Goal: Information Seeking & Learning: Learn about a topic

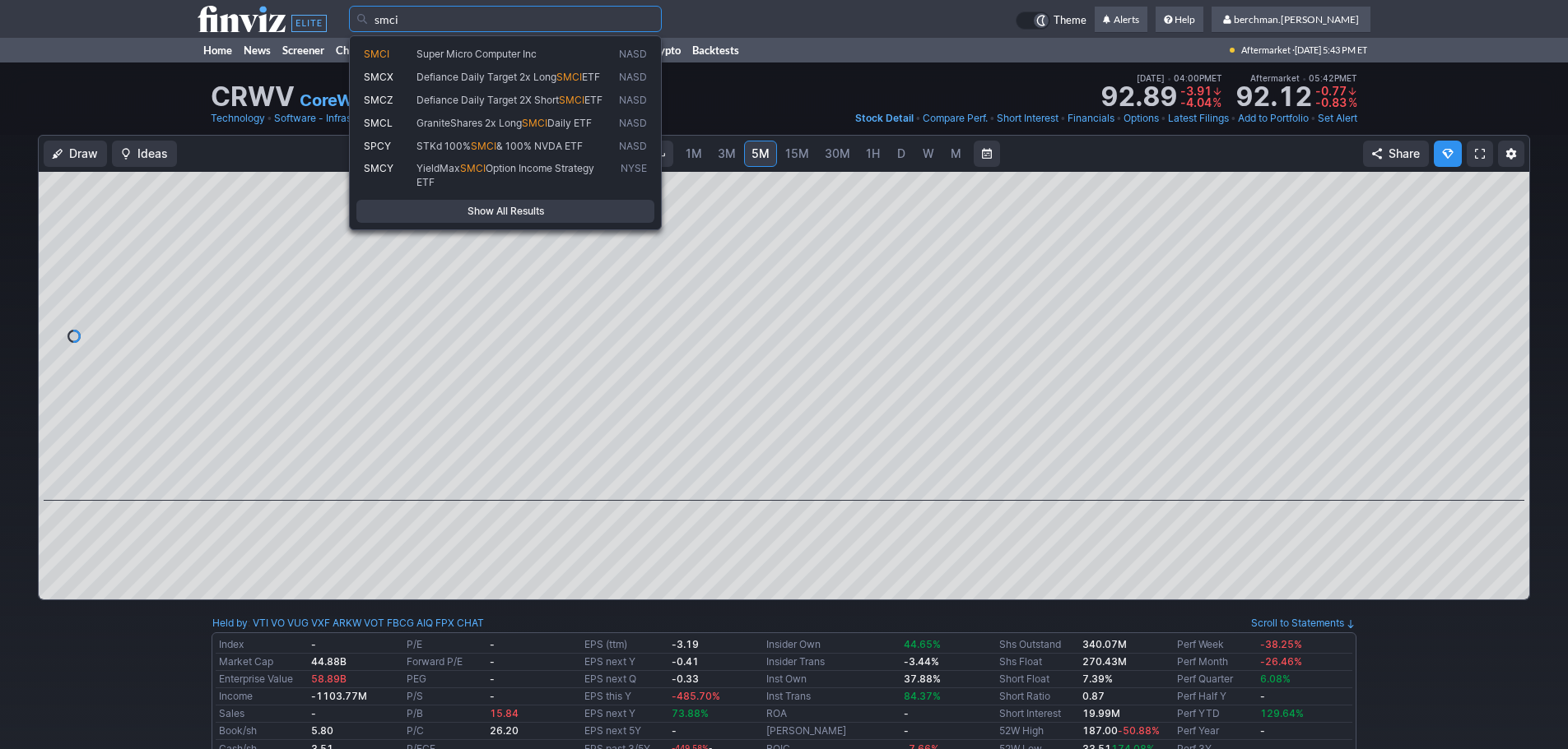
click at [483, 48] on span "Super Micro Computer Inc" at bounding box center [477, 54] width 120 height 12
type input "SMCI"
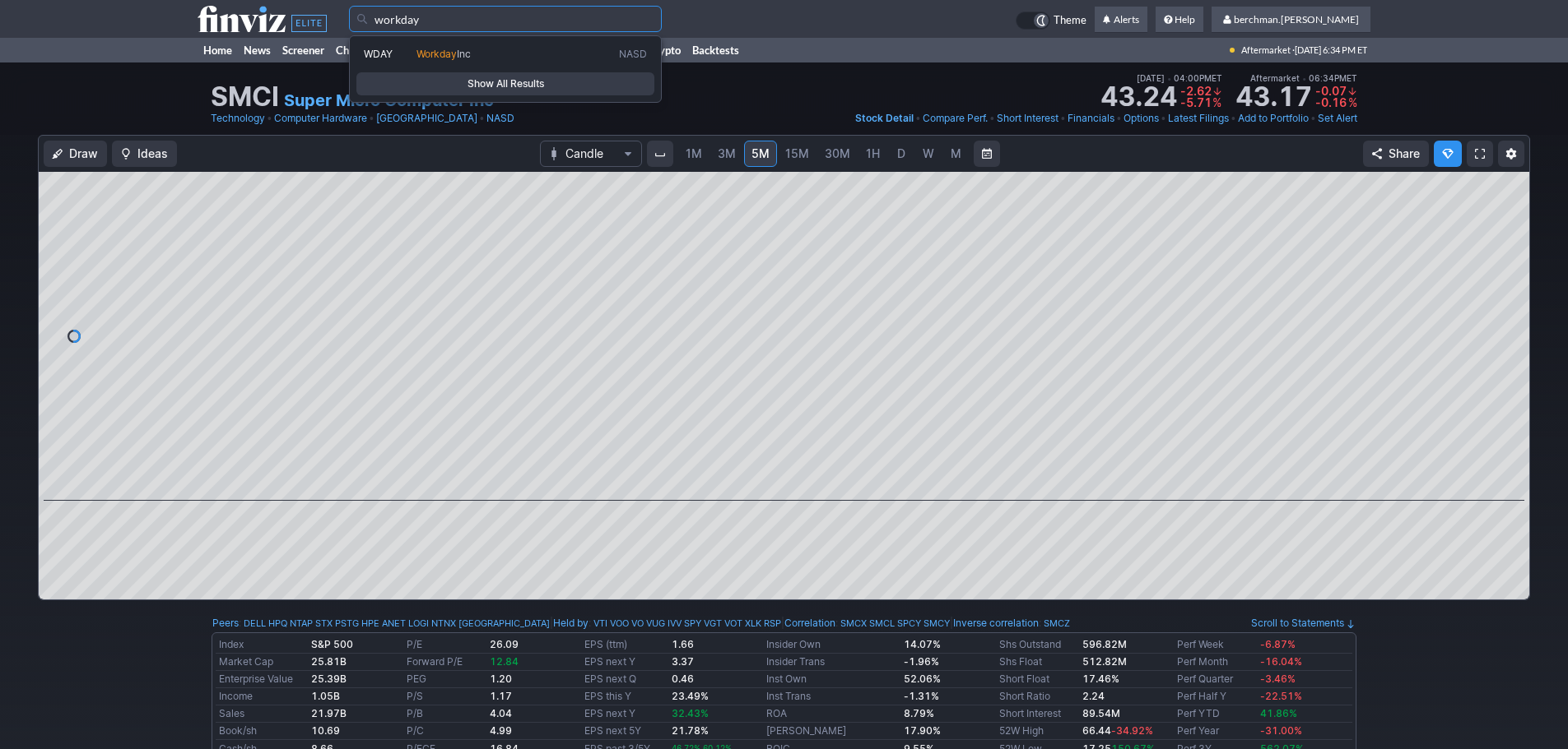
type input "workday"
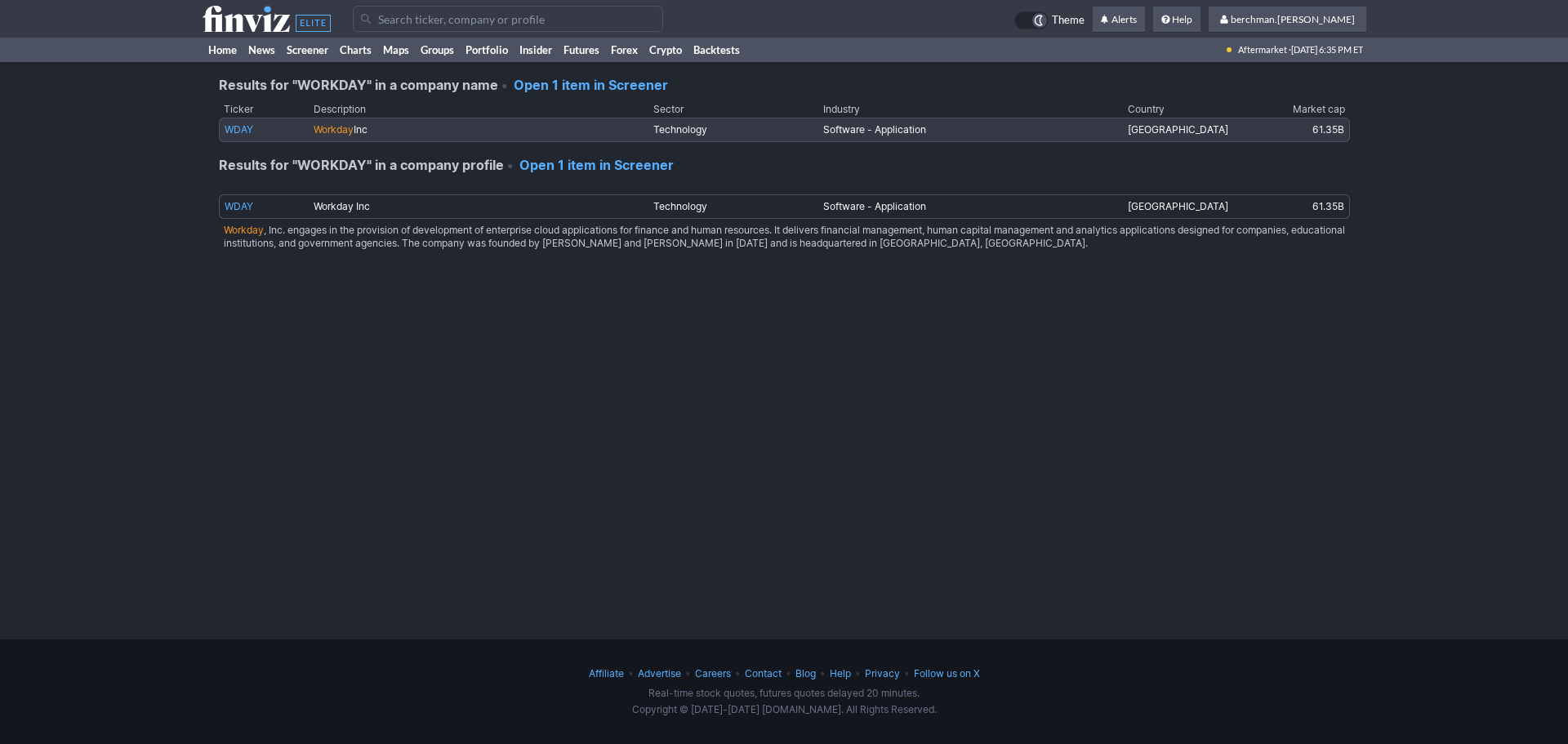
click at [243, 128] on link "WDAY" at bounding box center [239, 129] width 29 height 12
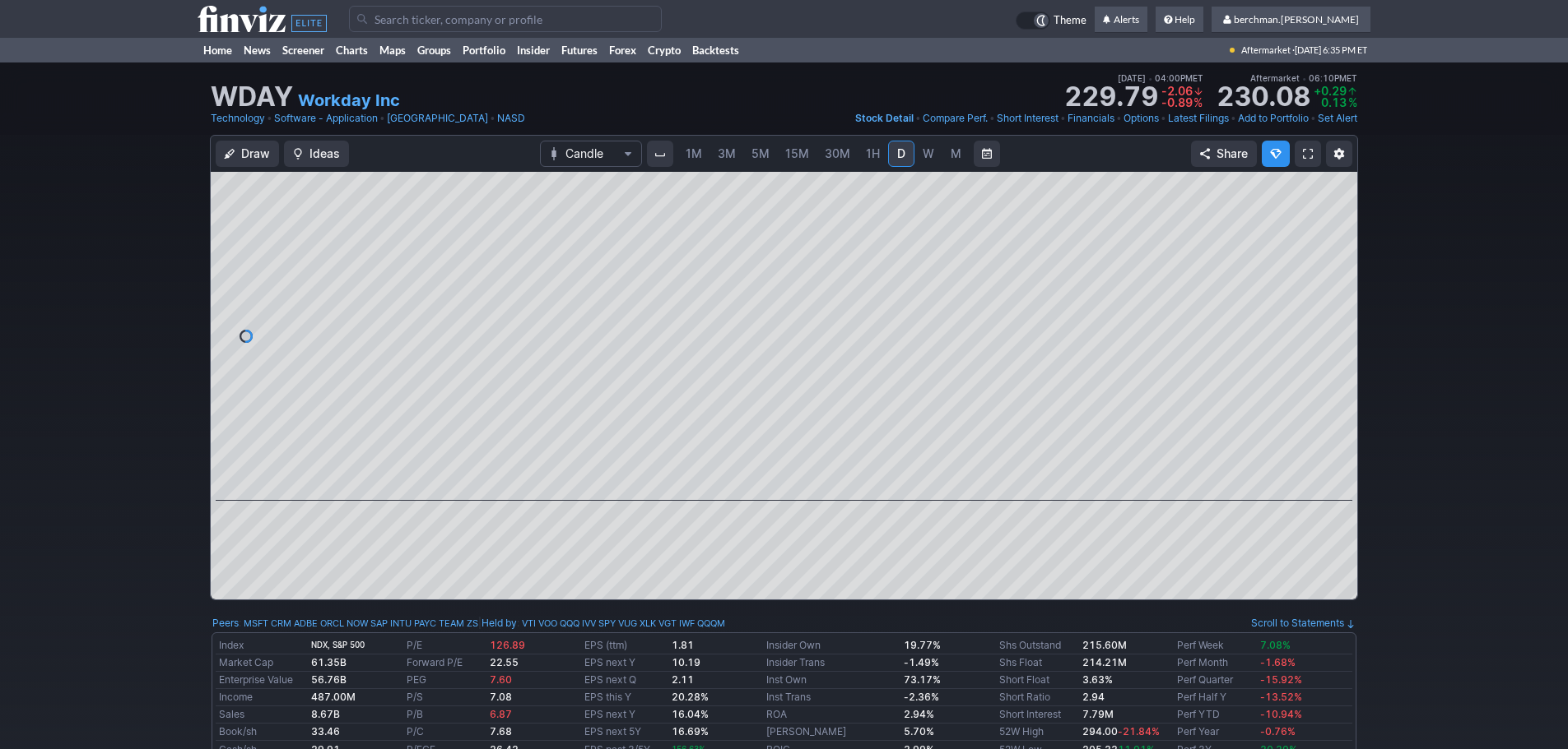
click at [870, 158] on span "1H" at bounding box center [873, 153] width 14 height 14
click at [924, 155] on span "W" at bounding box center [928, 153] width 12 height 14
click at [767, 152] on span "5M" at bounding box center [760, 153] width 18 height 14
